Goal: Contribute content: Contribute content

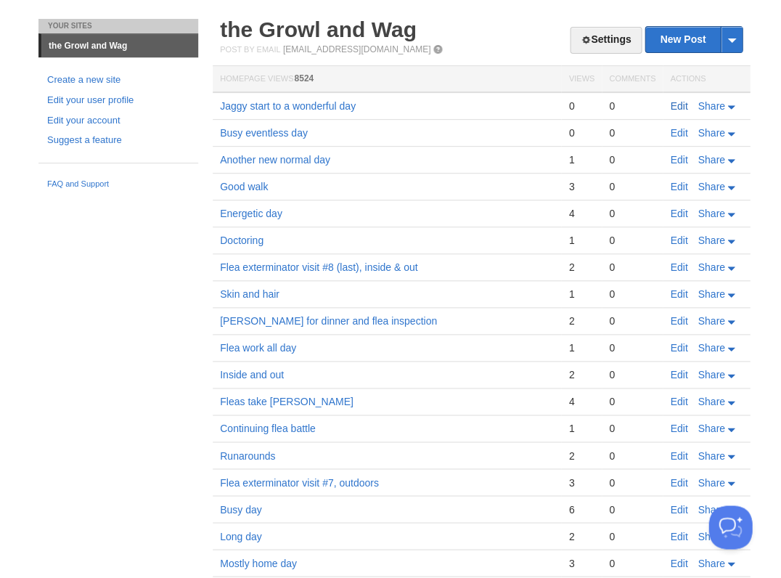
click at [676, 107] on link "Edit" at bounding box center [678, 106] width 17 height 12
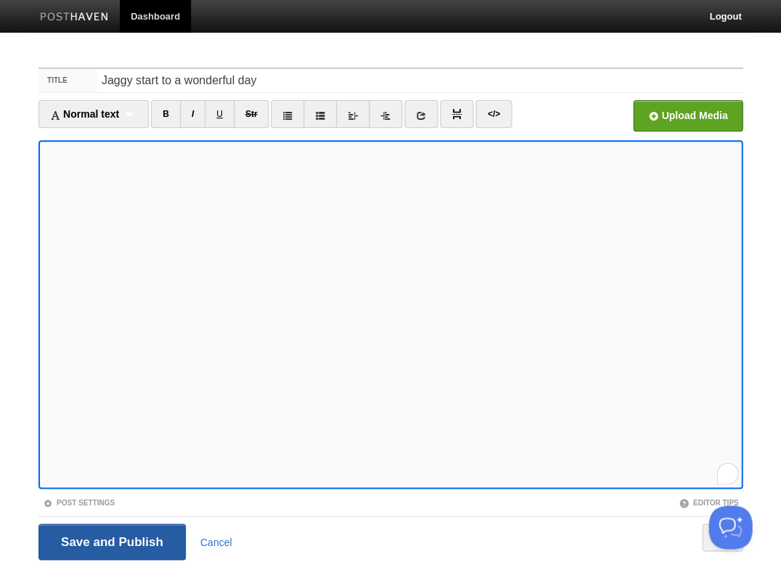
click at [110, 540] on input "Save and Publish" at bounding box center [111, 541] width 147 height 36
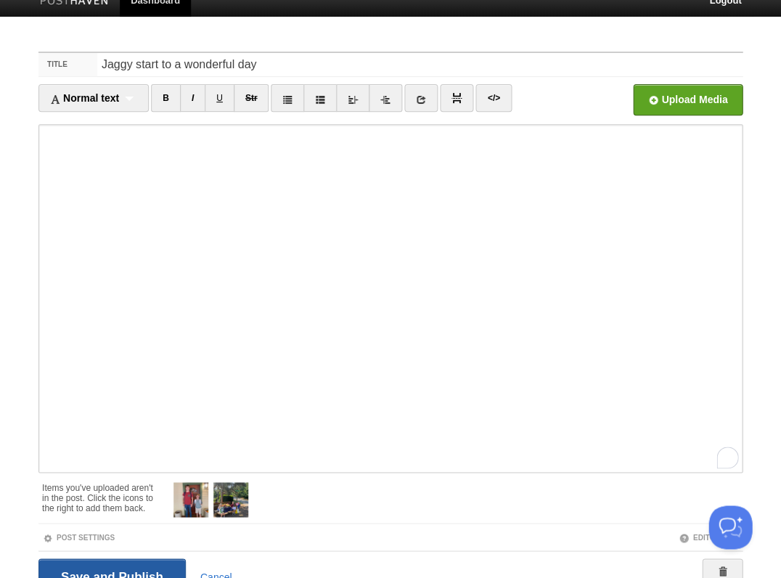
scroll to position [234, 0]
click at [116, 564] on input "Save and Publish" at bounding box center [111, 576] width 147 height 36
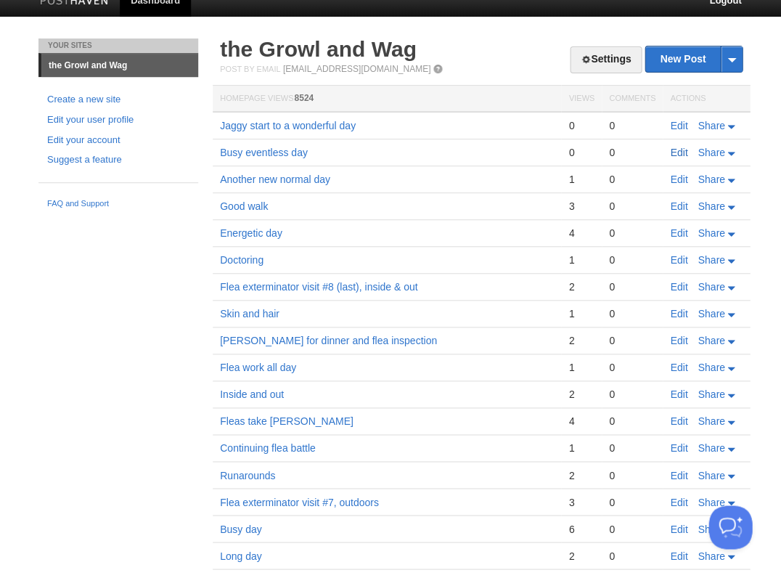
click at [679, 149] on link "Edit" at bounding box center [678, 153] width 17 height 12
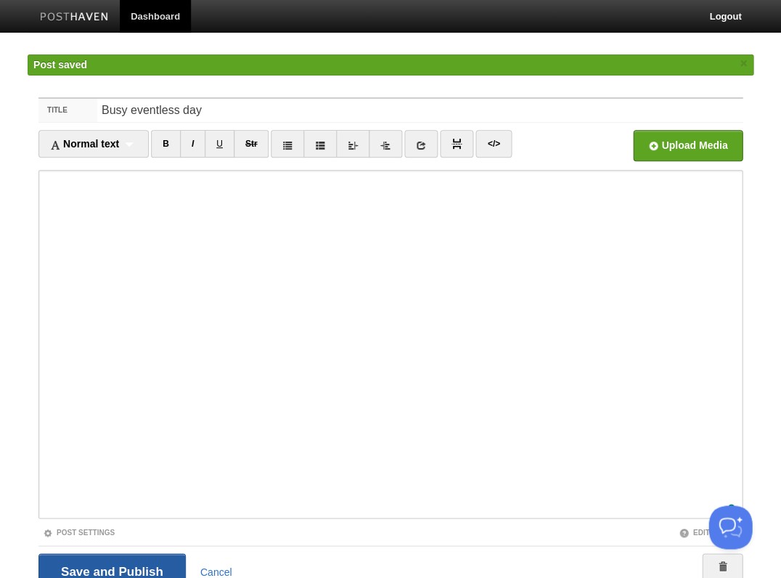
click at [103, 560] on input "Save and Publish" at bounding box center [111, 571] width 147 height 36
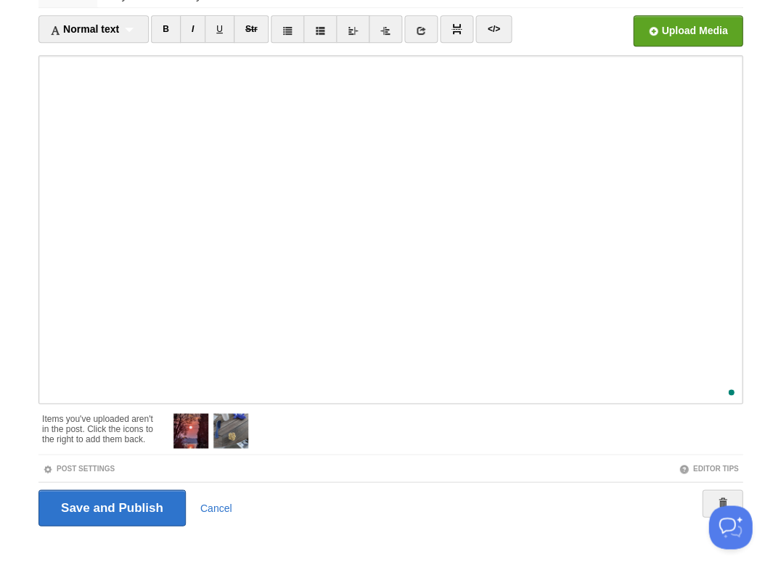
scroll to position [86, 0]
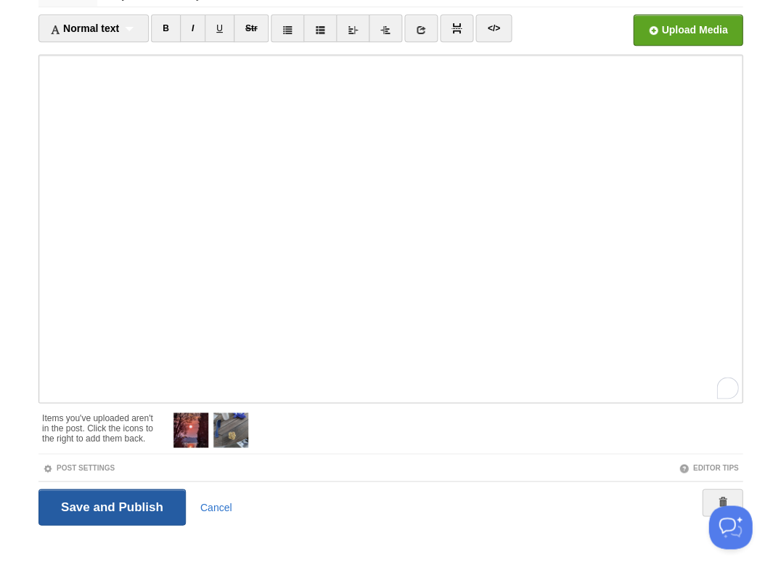
click at [133, 498] on input "Save and Publish" at bounding box center [111, 506] width 147 height 36
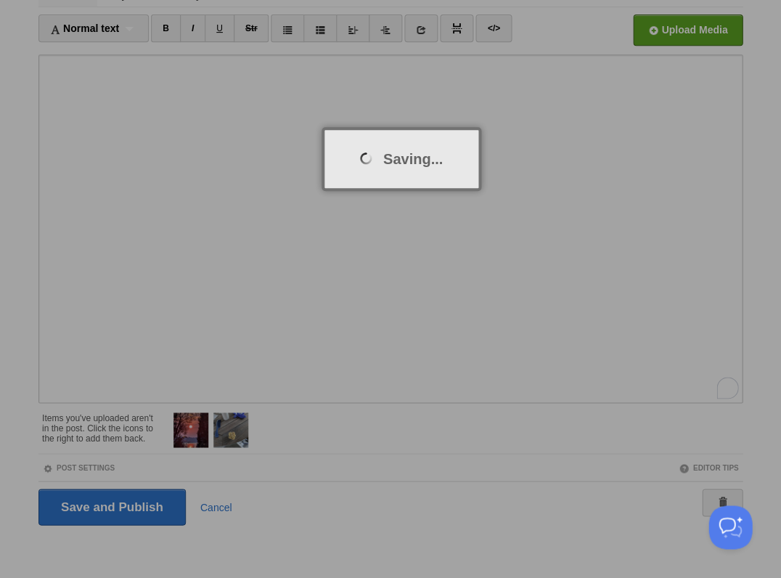
scroll to position [0, 0]
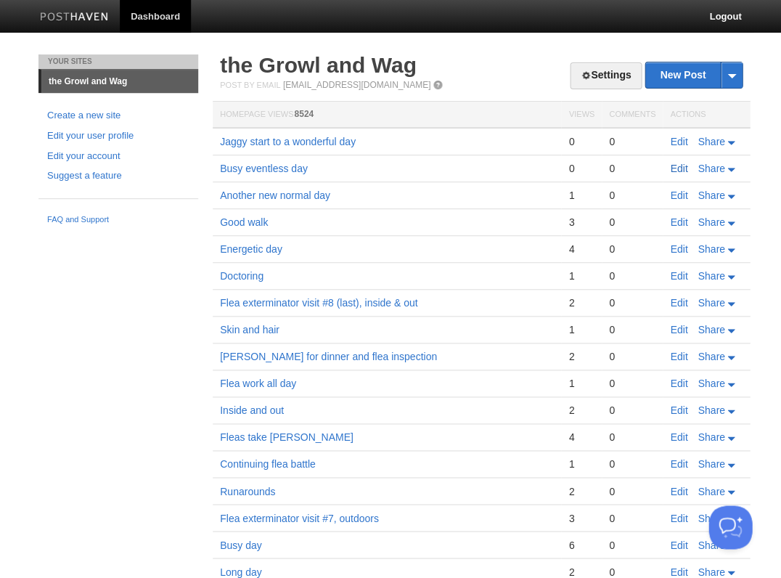
click at [678, 164] on link "Edit" at bounding box center [678, 169] width 17 height 12
click at [672, 139] on link "Edit" at bounding box center [678, 142] width 17 height 12
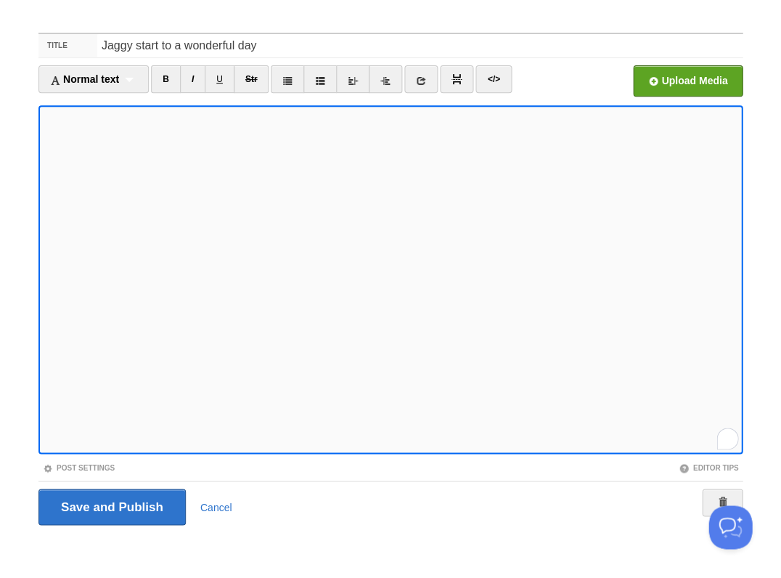
scroll to position [327, 0]
click at [110, 504] on input "Save and Publish" at bounding box center [111, 506] width 147 height 36
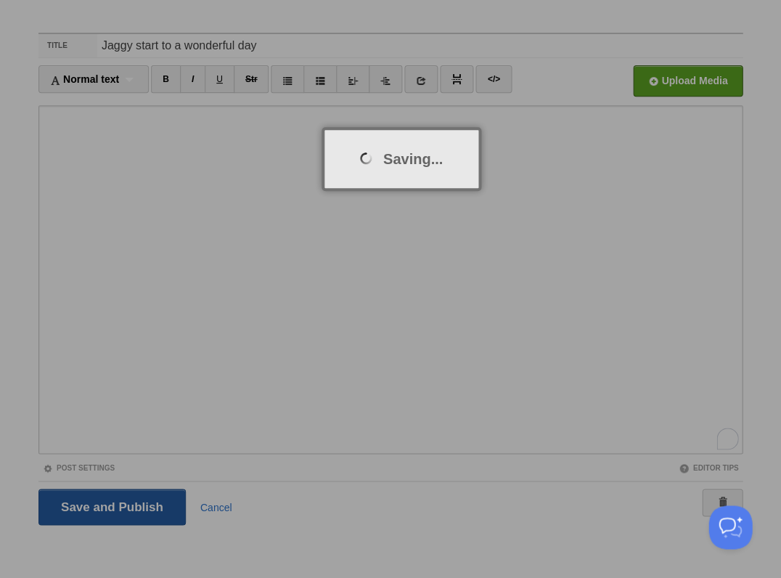
scroll to position [16, 0]
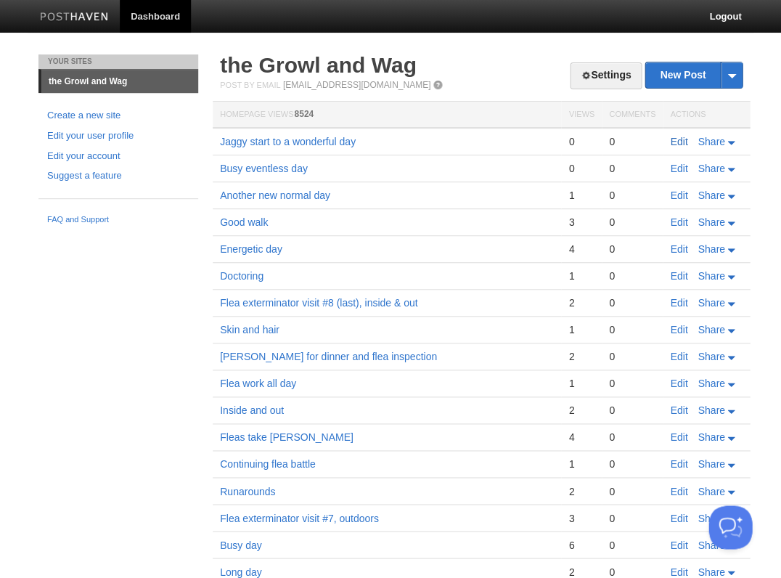
click at [673, 138] on link "Edit" at bounding box center [678, 142] width 17 height 12
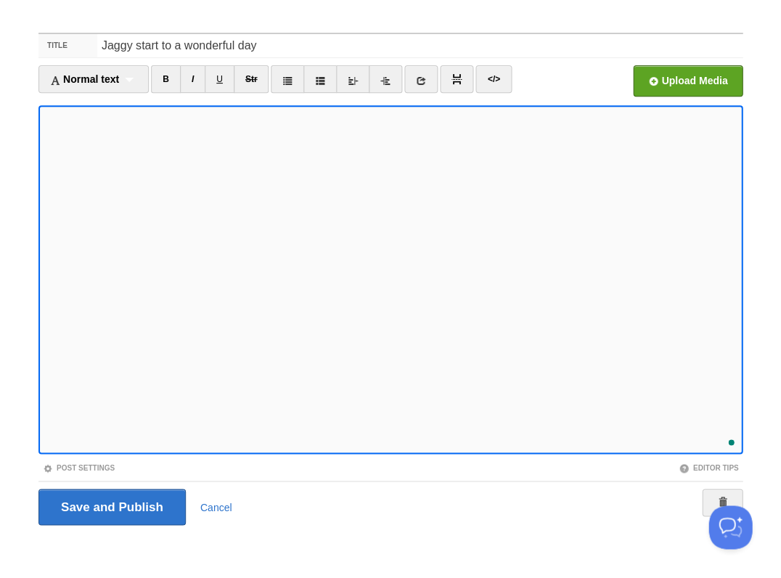
scroll to position [341, 0]
click at [110, 504] on input "Save and Publish" at bounding box center [111, 506] width 147 height 36
